Goal: Task Accomplishment & Management: Use online tool/utility

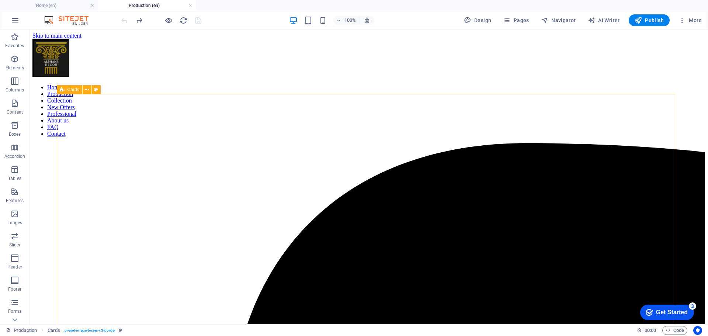
scroll to position [1696, 0]
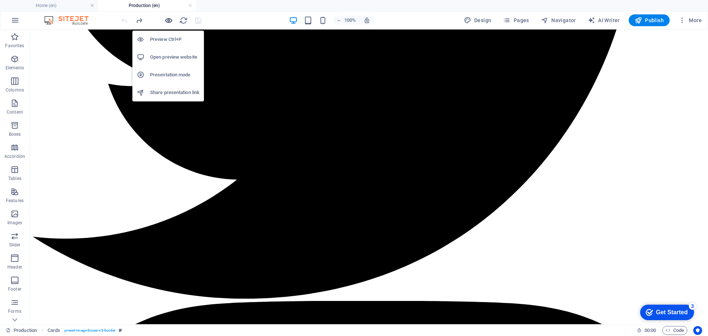
click at [171, 18] on icon "button" at bounding box center [168, 20] width 8 height 8
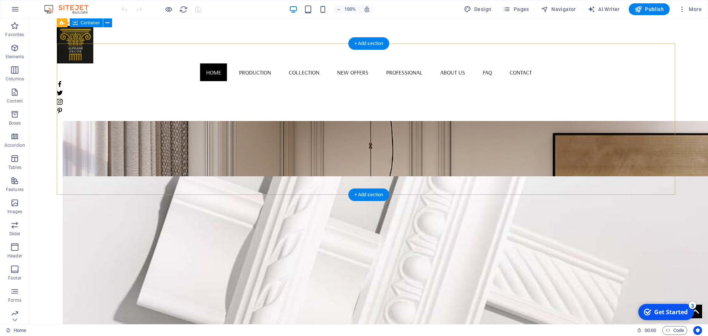
scroll to position [746, 0]
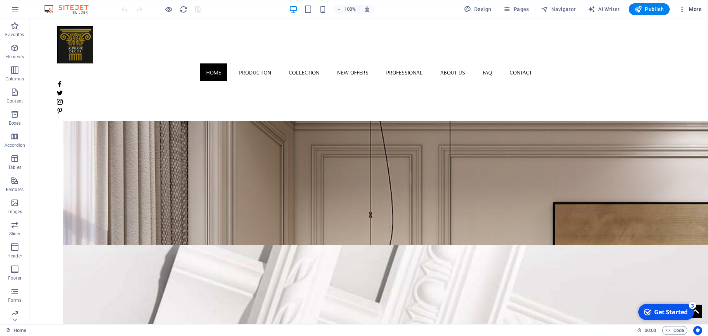
click at [693, 10] on span "More" at bounding box center [689, 9] width 23 height 7
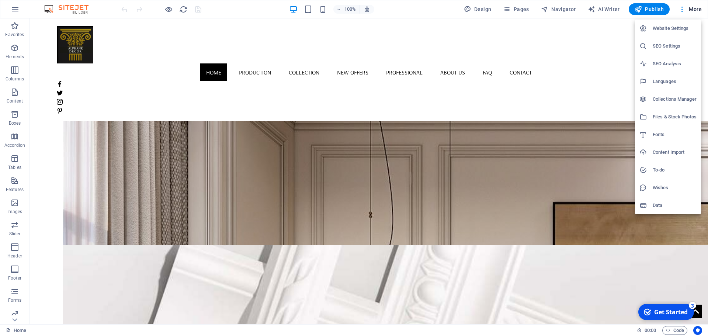
click at [586, 205] on div at bounding box center [354, 168] width 708 height 336
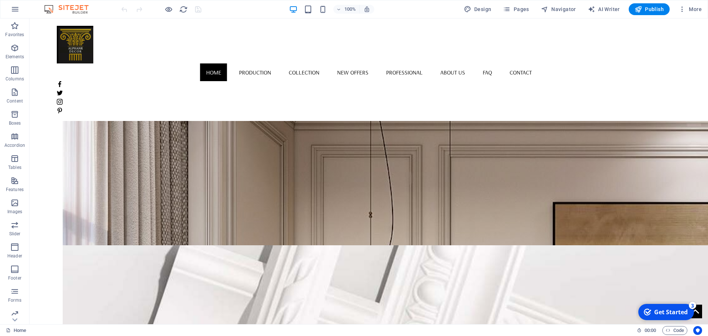
click at [661, 303] on div "checkmark Get Started 3 First Steps in the Editor Let's guide you through the t…" at bounding box center [666, 312] width 61 height 22
click at [663, 313] on div "Get Started" at bounding box center [671, 312] width 34 height 8
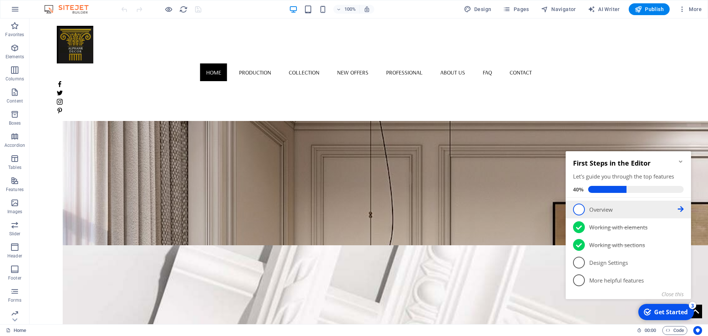
click at [683, 208] on li "1 Overview - incomplete" at bounding box center [627, 210] width 125 height 18
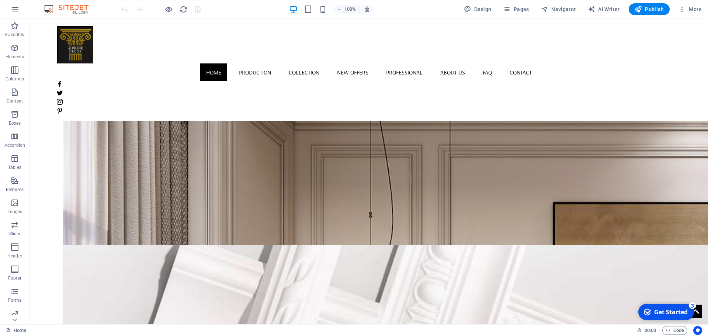
scroll to position [0, 0]
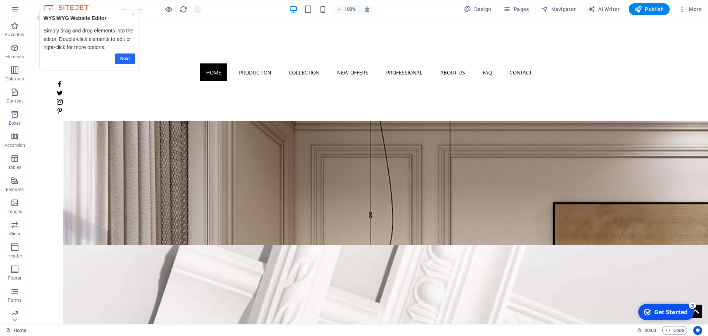
click at [132, 58] on link "Next" at bounding box center [125, 58] width 20 height 11
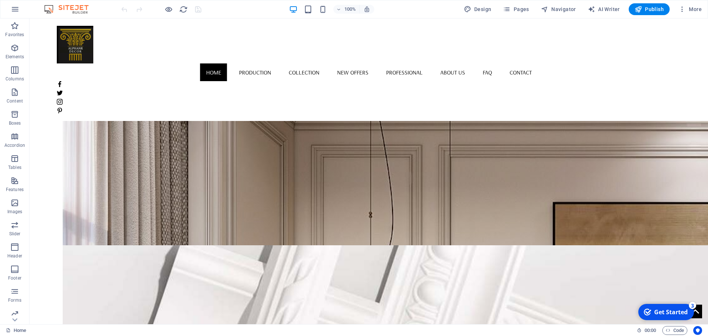
click at [670, 313] on div "Get Started" at bounding box center [671, 312] width 34 height 8
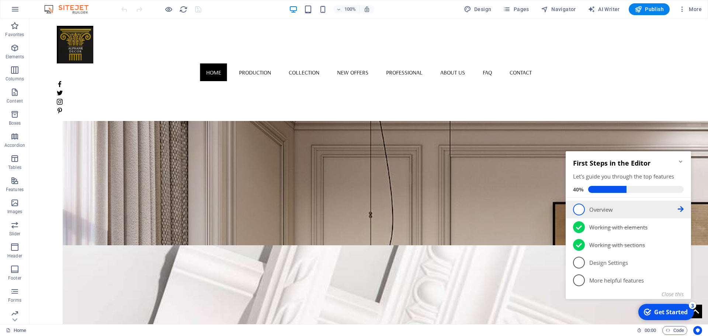
click at [683, 208] on icon at bounding box center [680, 209] width 6 height 6
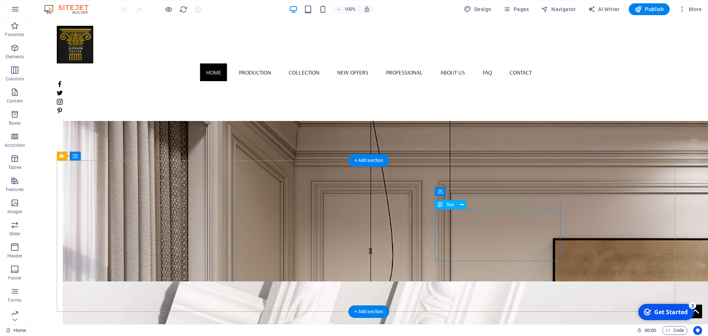
scroll to position [709, 0]
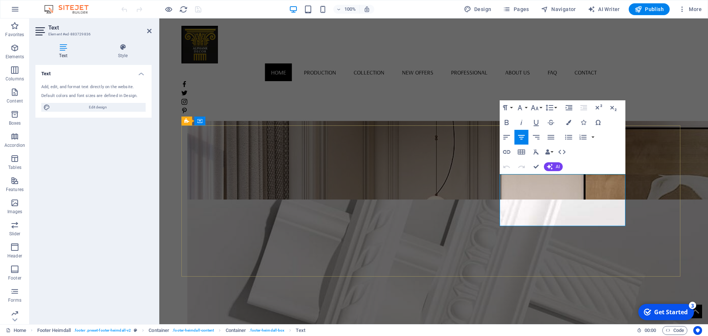
scroll to position [893, 0]
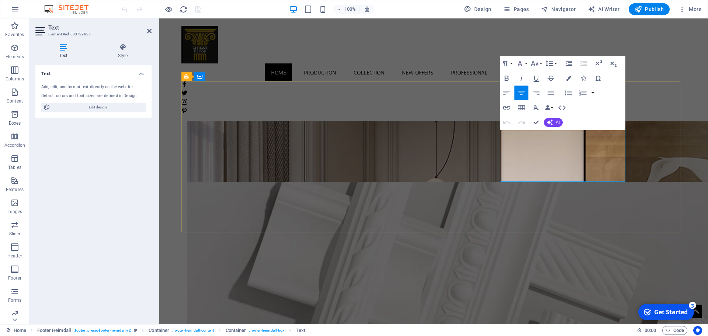
drag, startPoint x: 594, startPoint y: 145, endPoint x: 506, endPoint y: 140, distance: 88.2
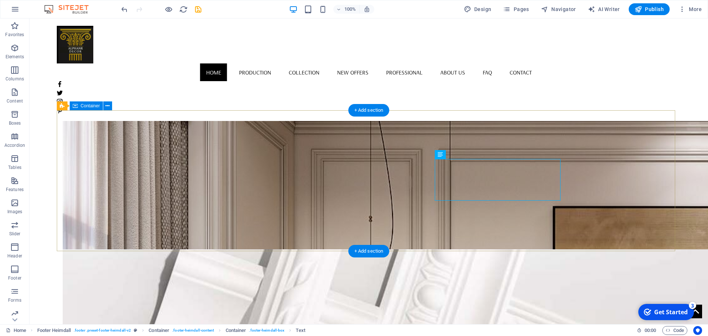
scroll to position [736, 0]
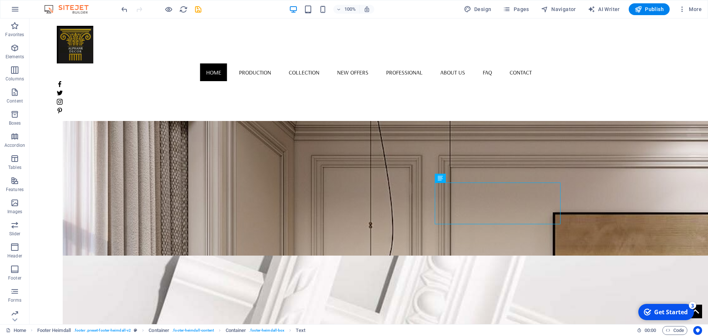
click at [603, 7] on span "AI Writer" at bounding box center [604, 9] width 32 height 7
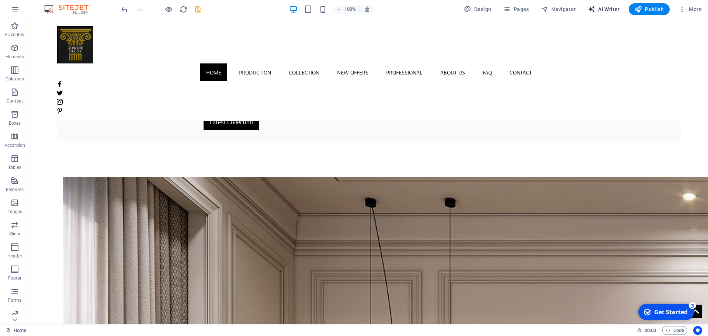
select select "English"
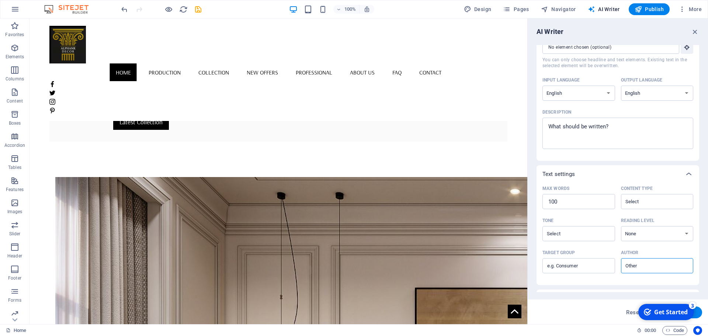
scroll to position [90, 0]
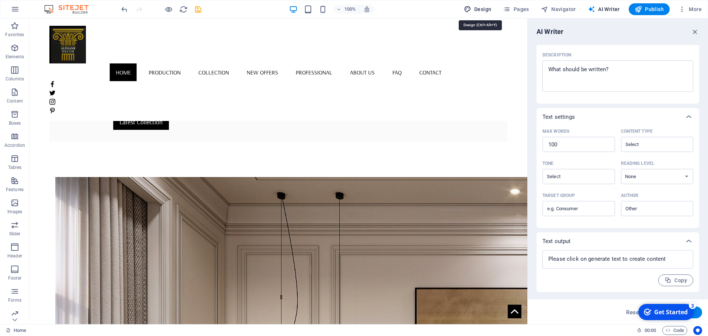
click at [476, 11] on span "Design" at bounding box center [478, 9] width 28 height 7
select select "rem"
select select "400"
select select "px"
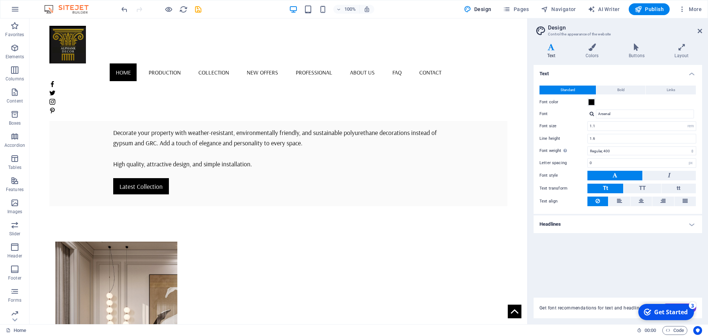
scroll to position [662, 0]
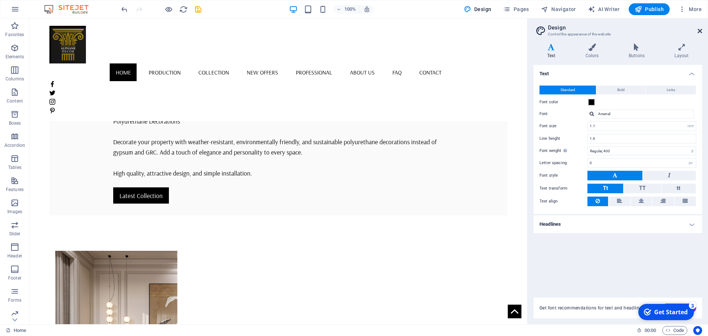
click at [699, 30] on icon at bounding box center [699, 31] width 4 height 6
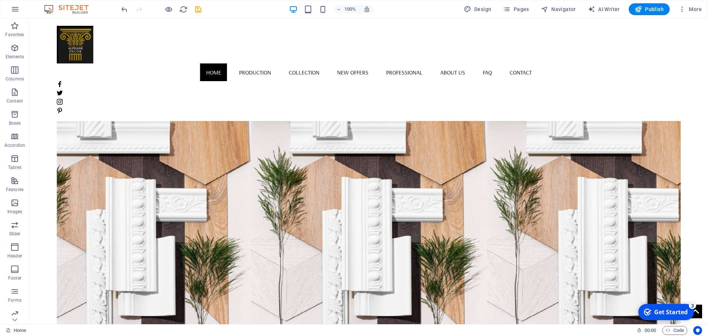
scroll to position [0, 0]
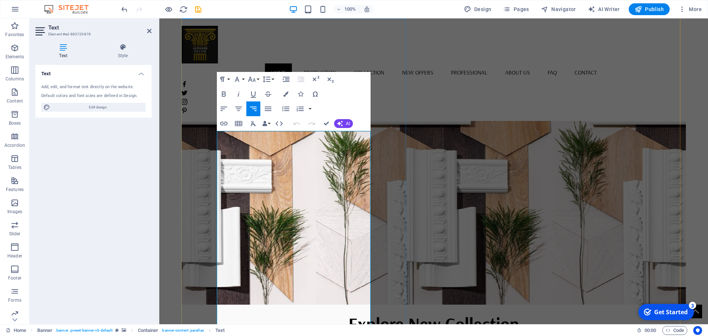
scroll to position [74, 0]
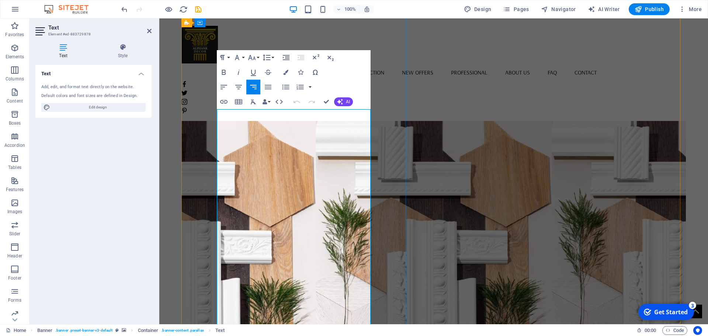
click at [225, 73] on icon "button" at bounding box center [224, 72] width 4 height 5
click at [251, 75] on icon "button" at bounding box center [253, 72] width 9 height 9
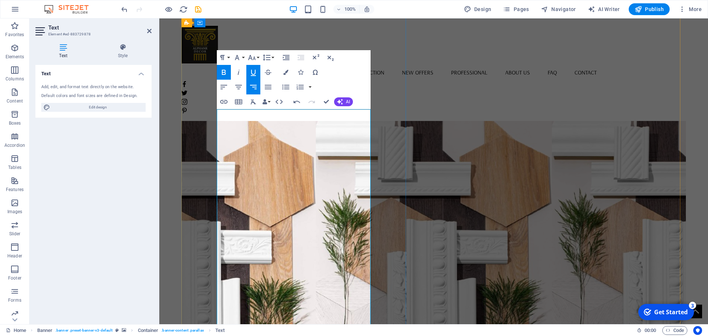
scroll to position [221, 0]
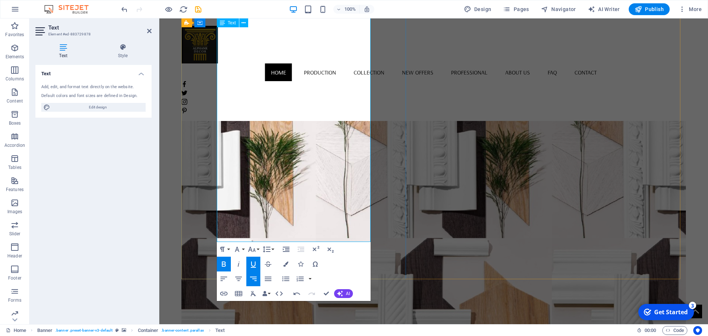
drag, startPoint x: 284, startPoint y: 168, endPoint x: 218, endPoint y: 161, distance: 66.8
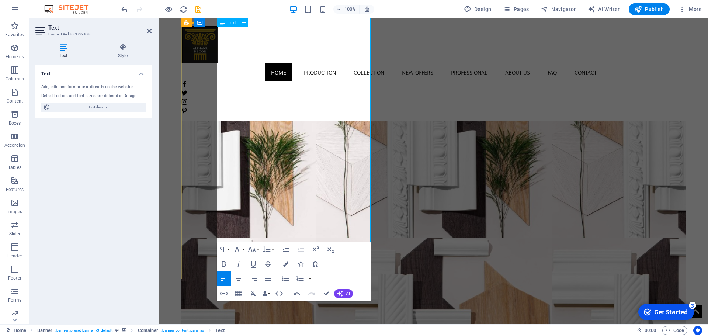
click at [223, 265] on icon "button" at bounding box center [223, 263] width 9 height 9
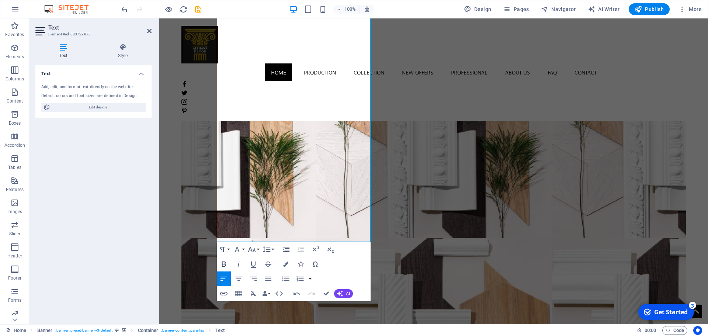
click at [226, 262] on icon "button" at bounding box center [223, 263] width 9 height 9
click at [255, 265] on icon "button" at bounding box center [253, 263] width 9 height 9
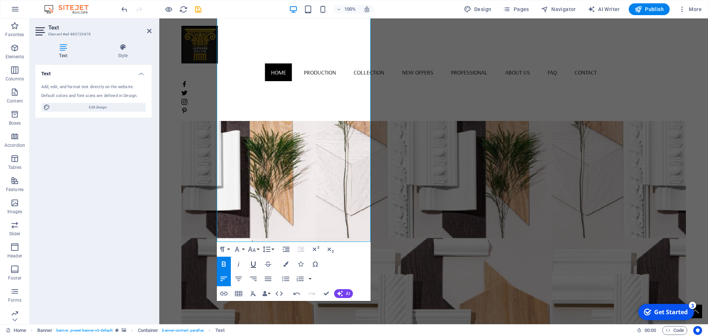
click at [252, 267] on icon "button" at bounding box center [253, 263] width 9 height 9
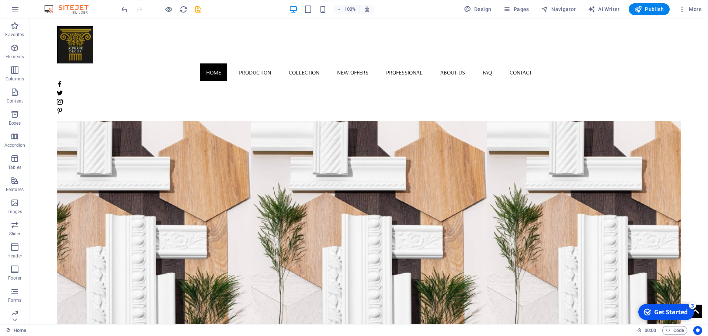
scroll to position [0, 0]
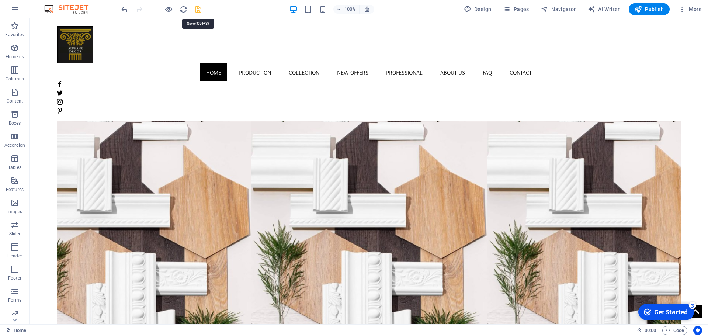
click at [201, 9] on icon "save" at bounding box center [198, 9] width 8 height 8
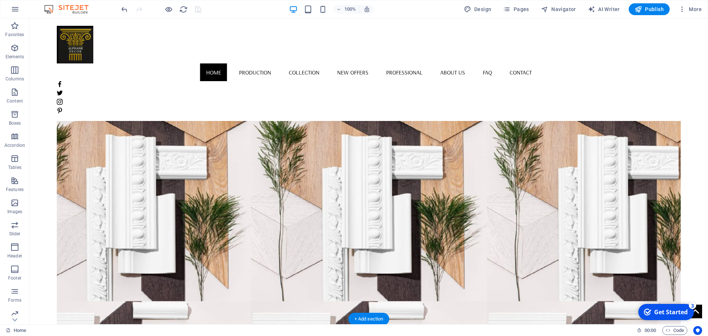
scroll to position [37, 0]
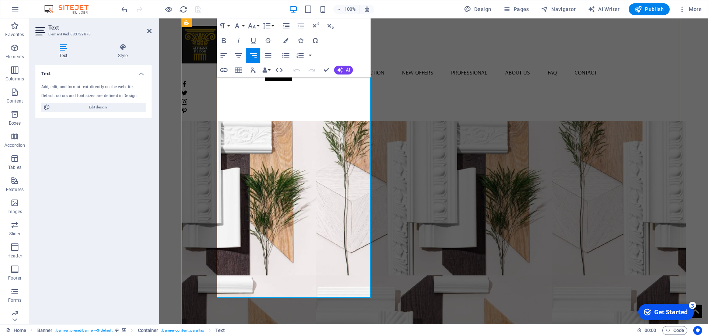
scroll to position [184, 0]
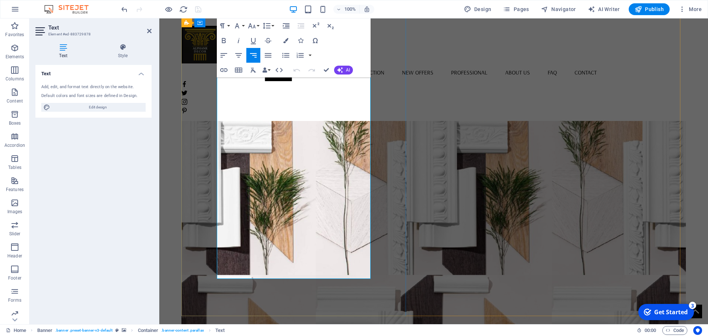
drag, startPoint x: 290, startPoint y: 202, endPoint x: 217, endPoint y: 200, distance: 72.6
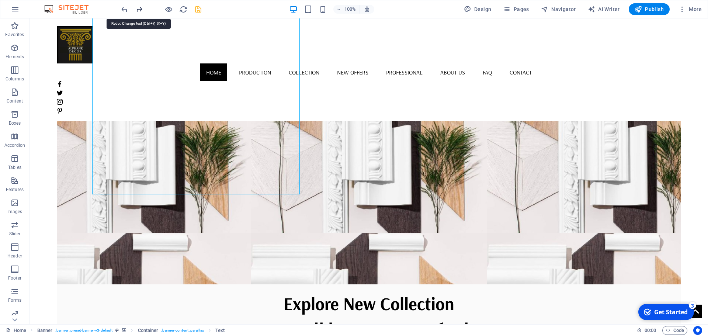
click at [140, 9] on icon "redo" at bounding box center [139, 9] width 8 height 8
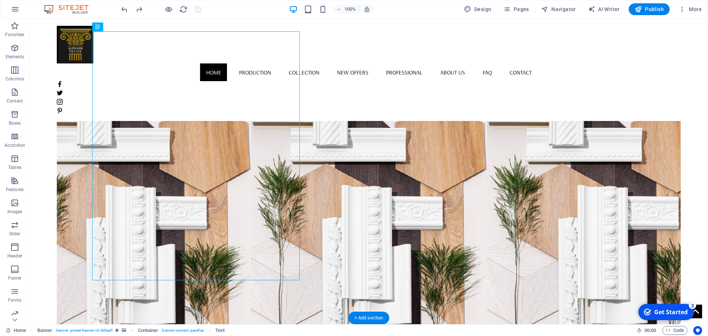
scroll to position [0, 0]
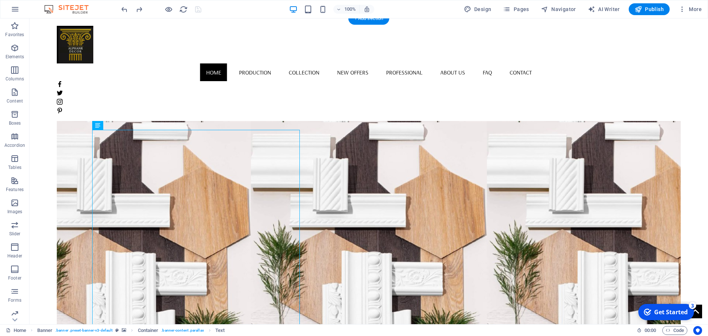
click at [432, 116] on figure at bounding box center [369, 270] width 624 height 398
select select "vh"
select select "banner"
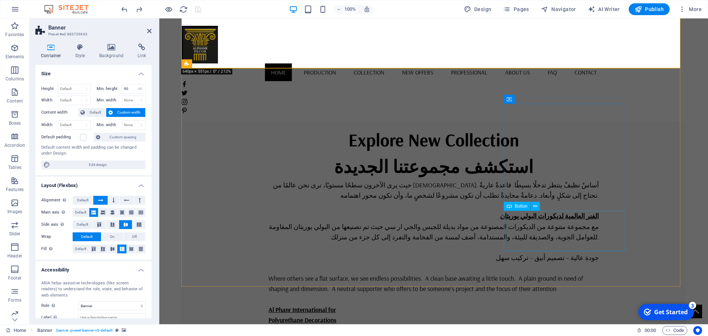
scroll to position [442, 0]
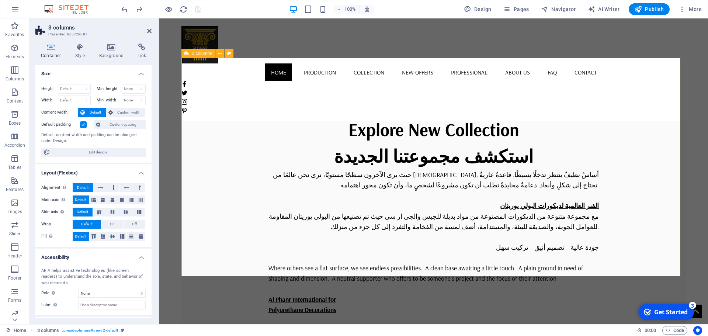
select select "px"
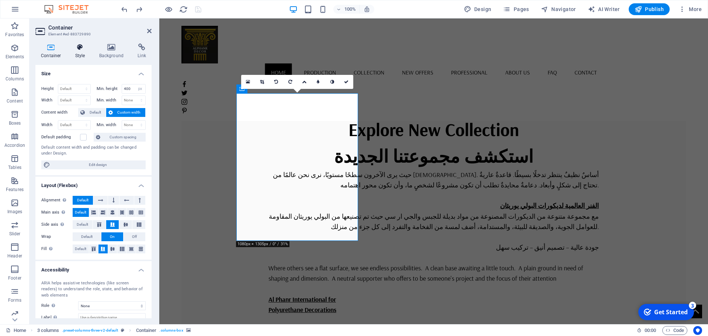
click at [83, 54] on h4 "Style" at bounding box center [82, 50] width 24 height 15
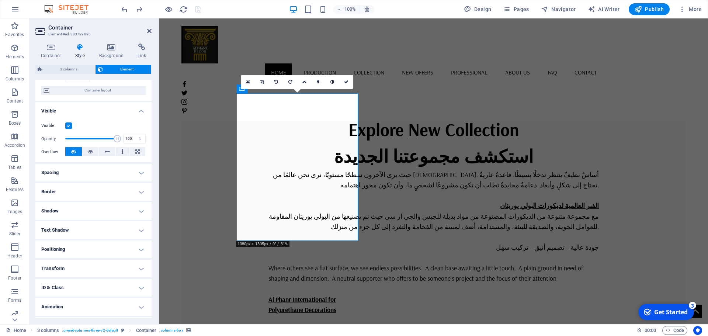
scroll to position [73, 0]
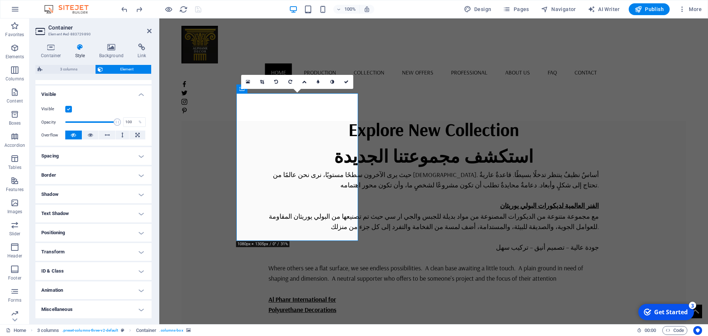
click at [136, 193] on h4 "Shadow" at bounding box center [93, 194] width 116 height 18
click at [140, 304] on h4 "Animation" at bounding box center [93, 307] width 116 height 18
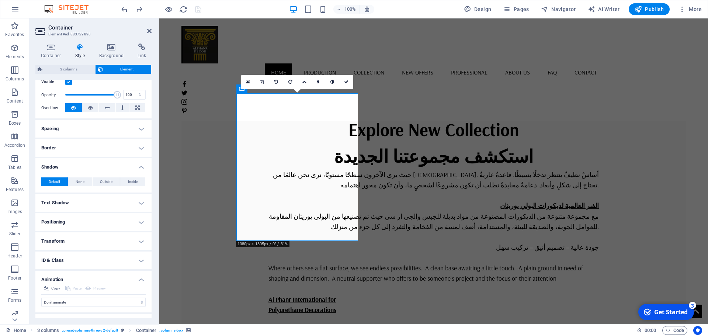
scroll to position [114, 0]
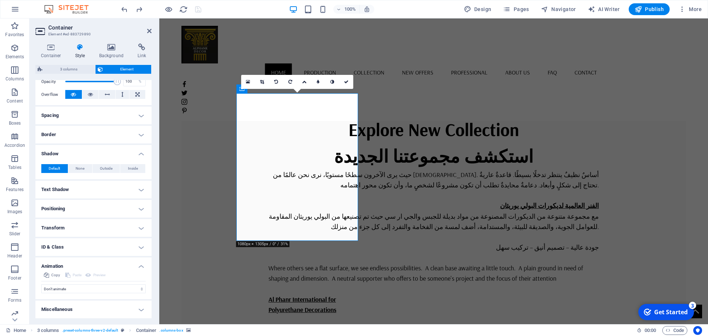
click at [102, 211] on h4 "Positioning" at bounding box center [93, 209] width 116 height 18
click at [84, 224] on span "Relative" at bounding box center [83, 223] width 12 height 9
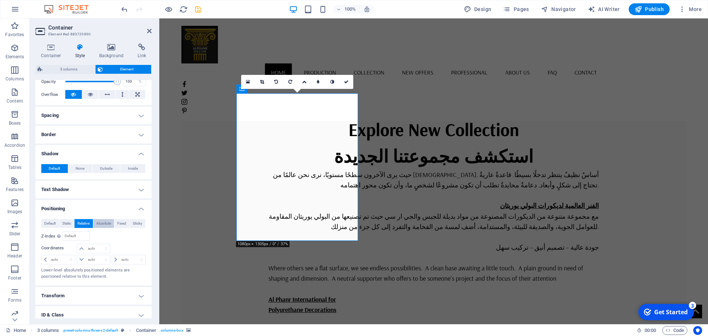
click at [108, 223] on span "Absolute" at bounding box center [103, 223] width 15 height 9
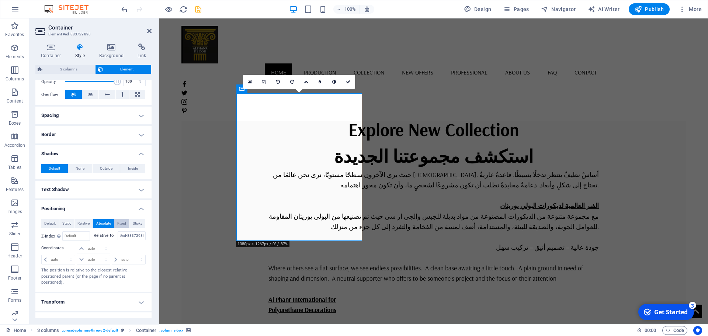
click at [118, 221] on span "Fixed" at bounding box center [121, 223] width 9 height 9
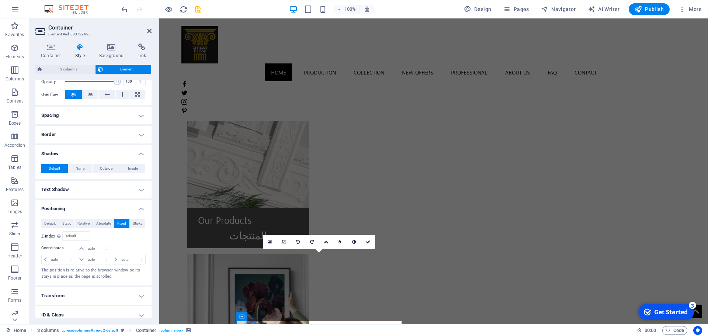
scroll to position [946, 0]
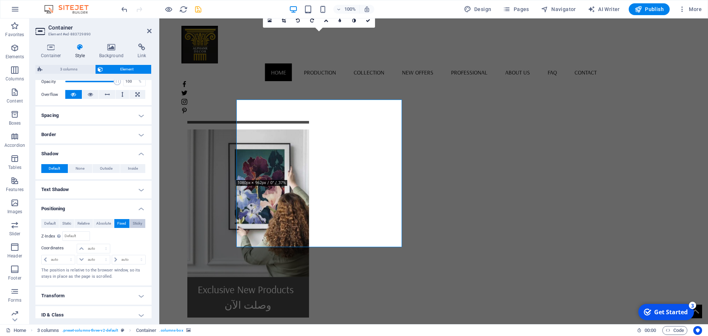
click at [135, 222] on span "Sticky" at bounding box center [138, 223] width 10 height 9
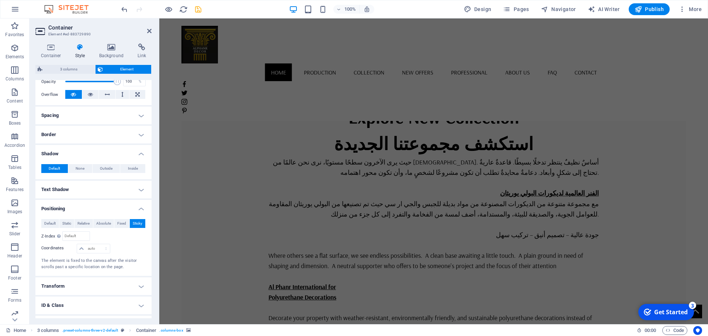
scroll to position [438, 0]
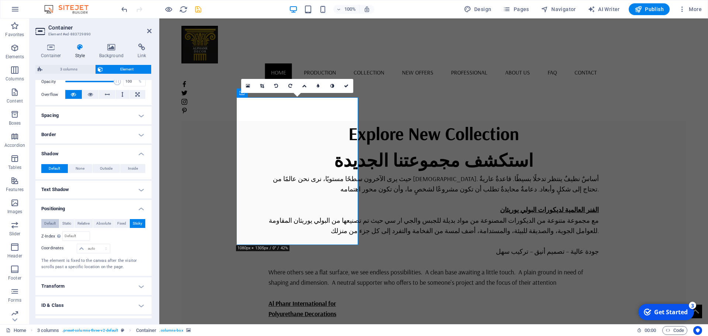
click at [48, 224] on span "Default" at bounding box center [49, 223] width 11 height 9
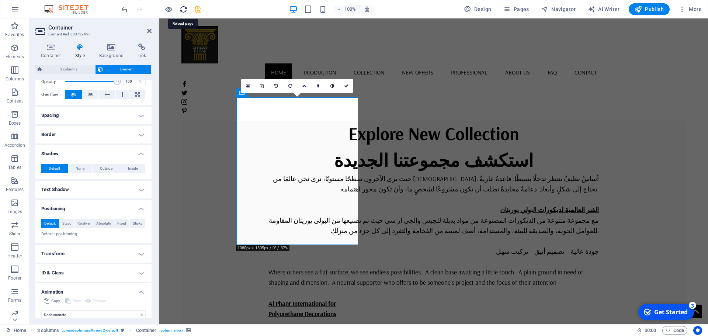
drag, startPoint x: 183, startPoint y: 11, endPoint x: 291, endPoint y: 7, distance: 108.1
click at [183, 11] on icon "reload" at bounding box center [183, 9] width 8 height 8
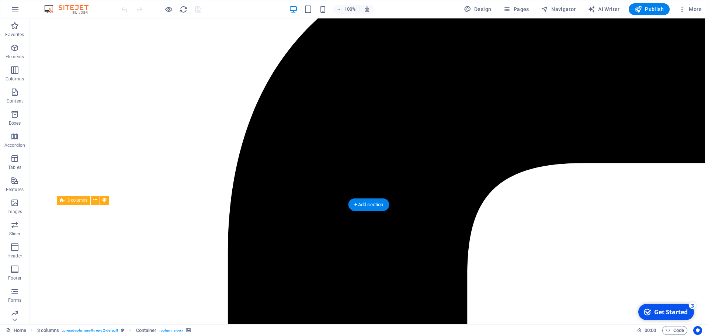
scroll to position [184, 0]
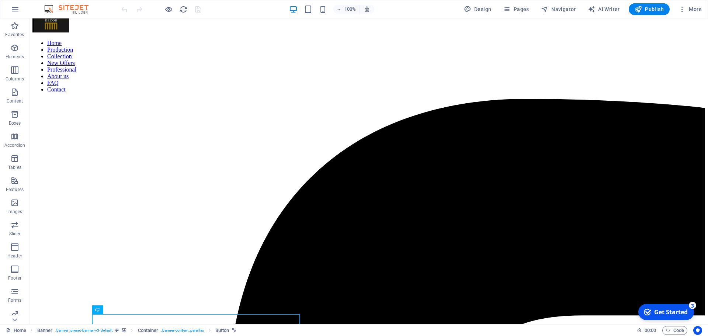
scroll to position [0, 0]
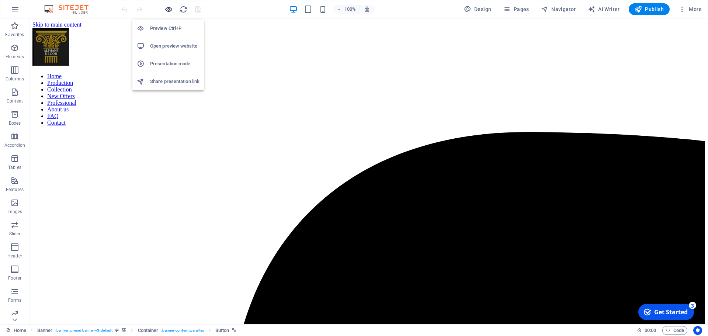
click at [166, 11] on icon "button" at bounding box center [168, 9] width 8 height 8
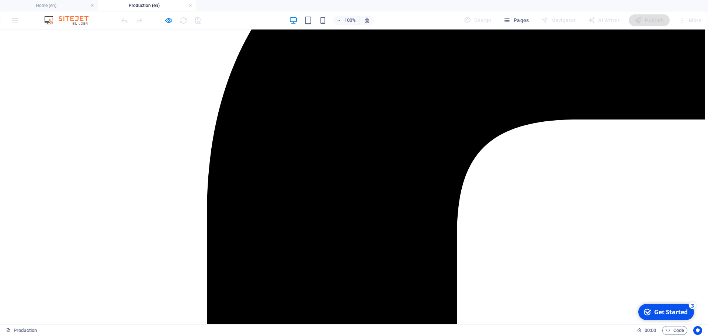
scroll to position [332, 0]
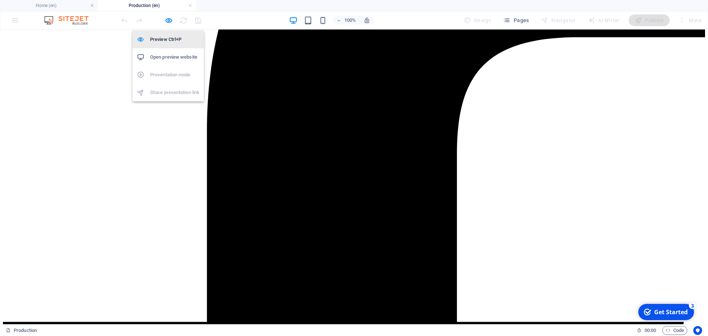
click at [163, 39] on h6 "Preview Ctrl+P" at bounding box center [174, 39] width 49 height 9
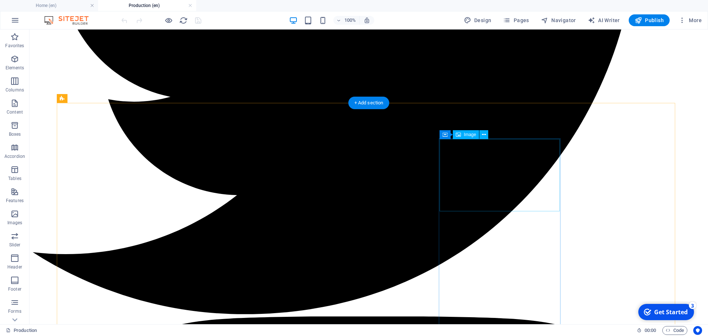
scroll to position [1696, 0]
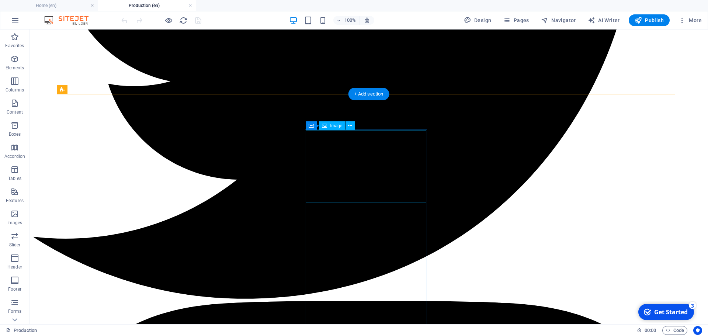
select select "%"
